Goal: Information Seeking & Learning: Find contact information

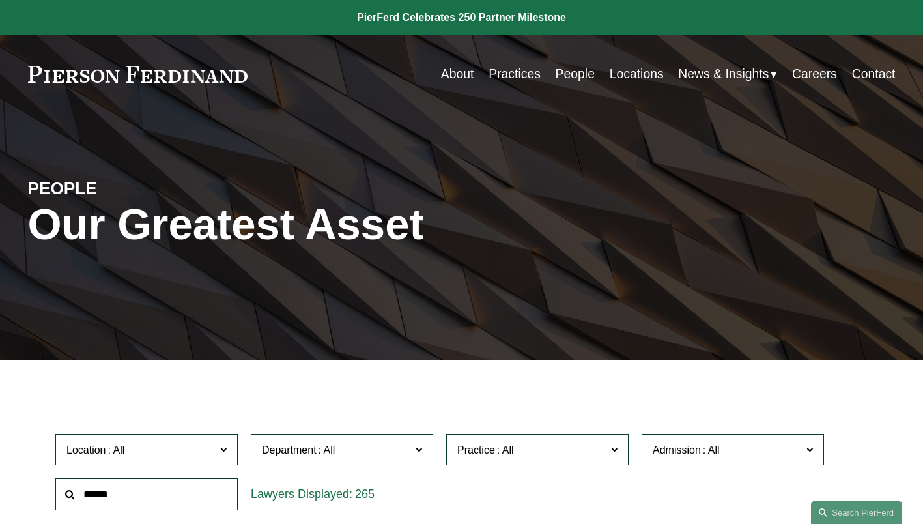
scroll to position [130, 0]
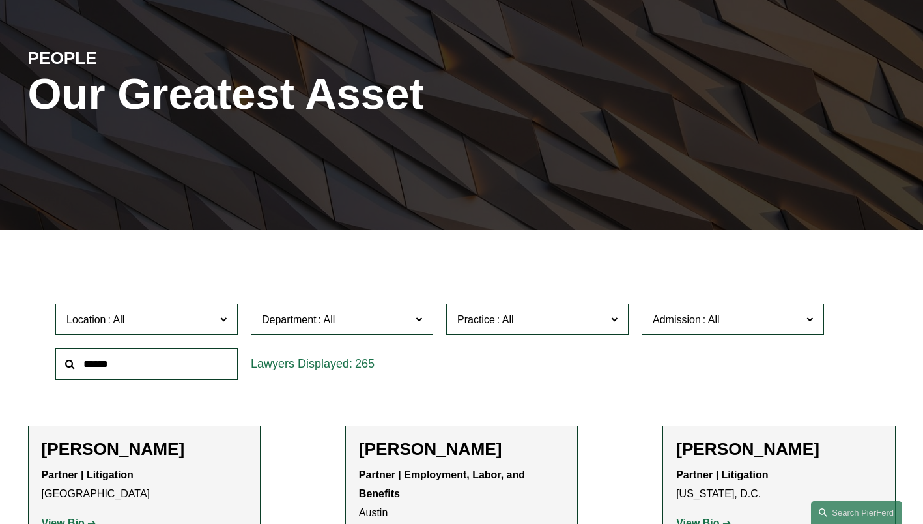
click at [131, 368] on input "text" at bounding box center [146, 364] width 182 height 32
type input "*******"
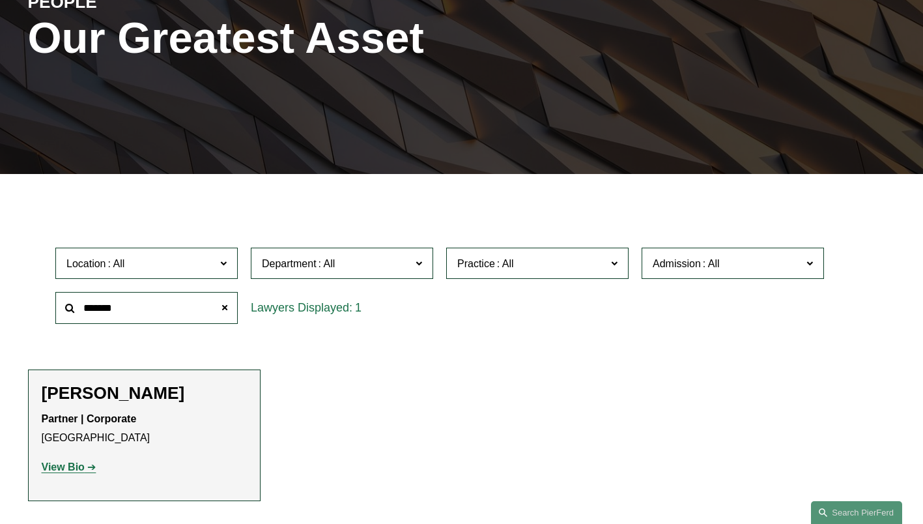
scroll to position [261, 0]
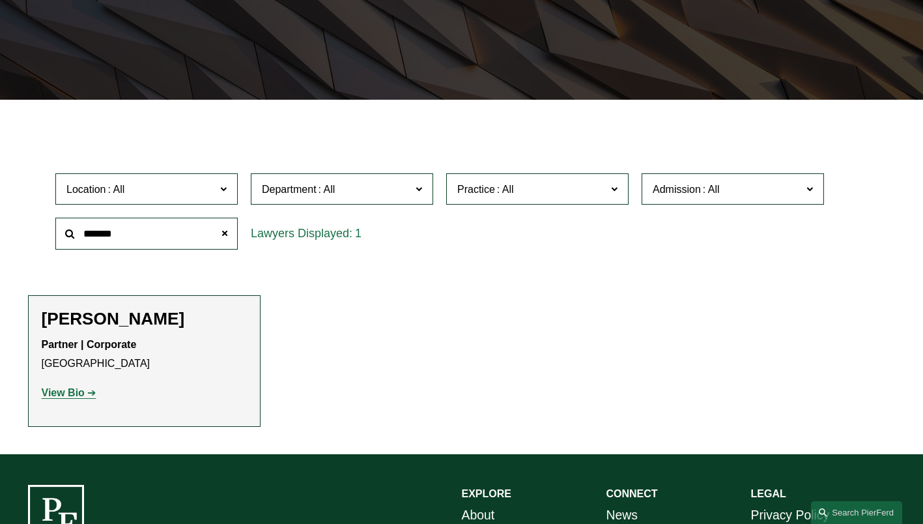
click at [50, 395] on strong "View Bio" at bounding box center [63, 392] width 43 height 11
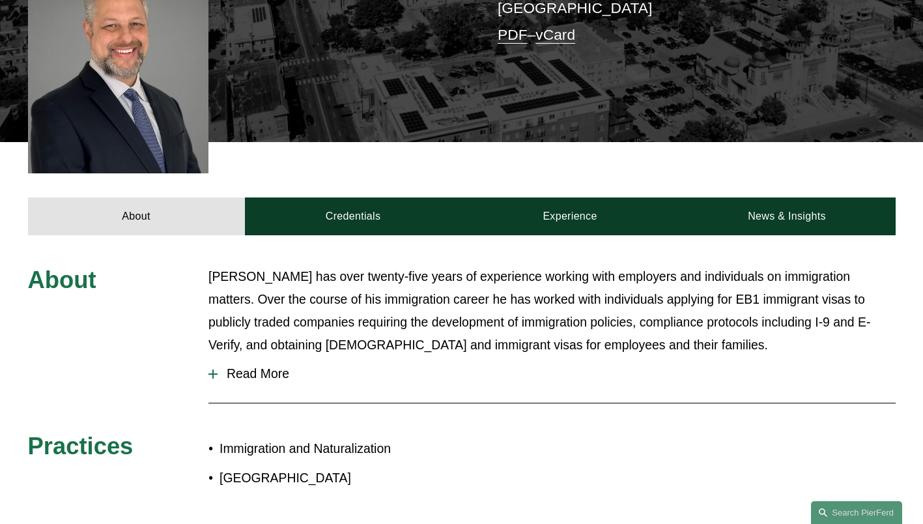
scroll to position [450, 0]
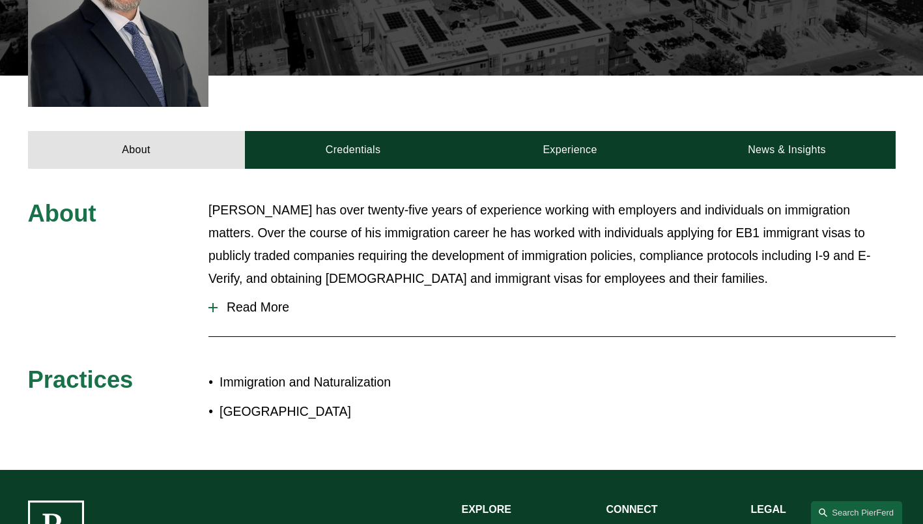
click at [347, 371] on p "Immigration and Naturalization" at bounding box center [341, 382] width 242 height 23
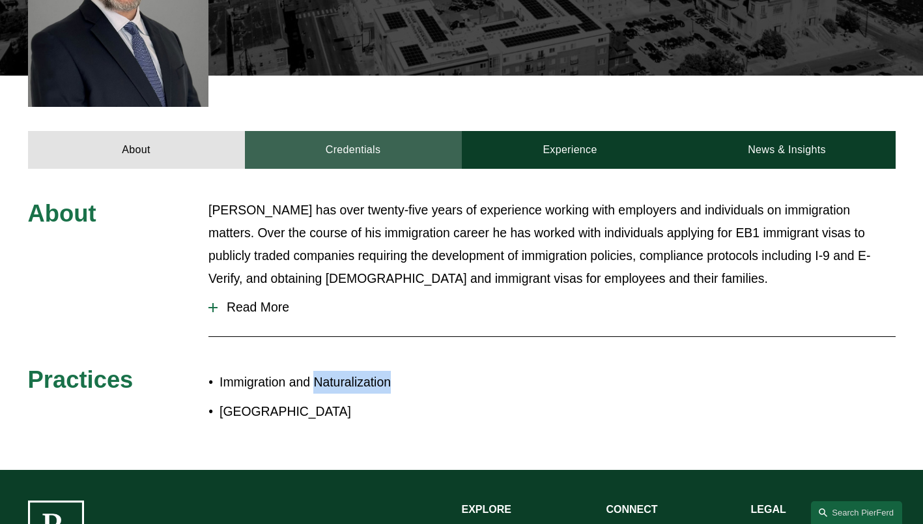
copy p "Naturalization"
